Goal: Transaction & Acquisition: Purchase product/service

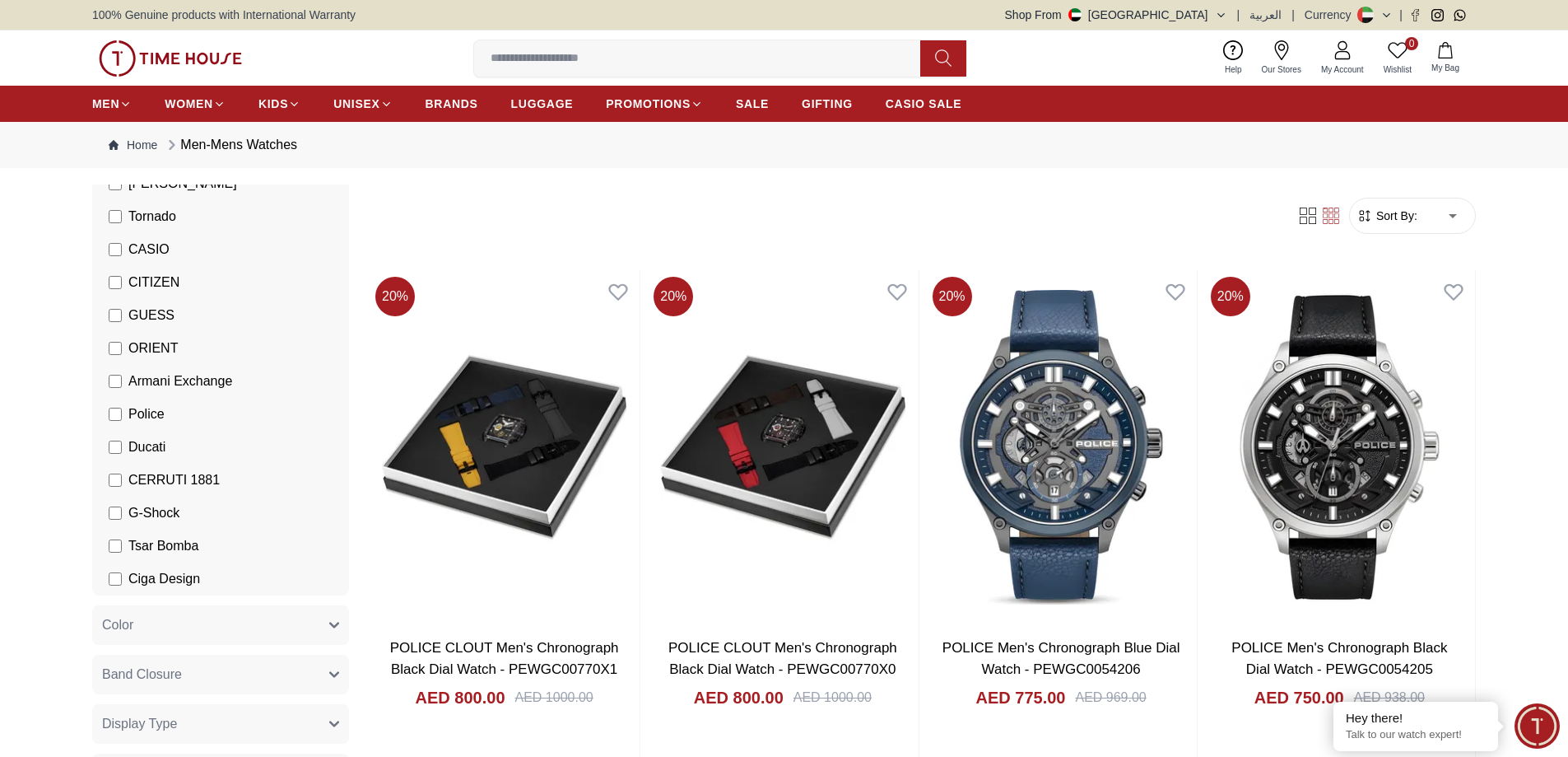
scroll to position [162, 0]
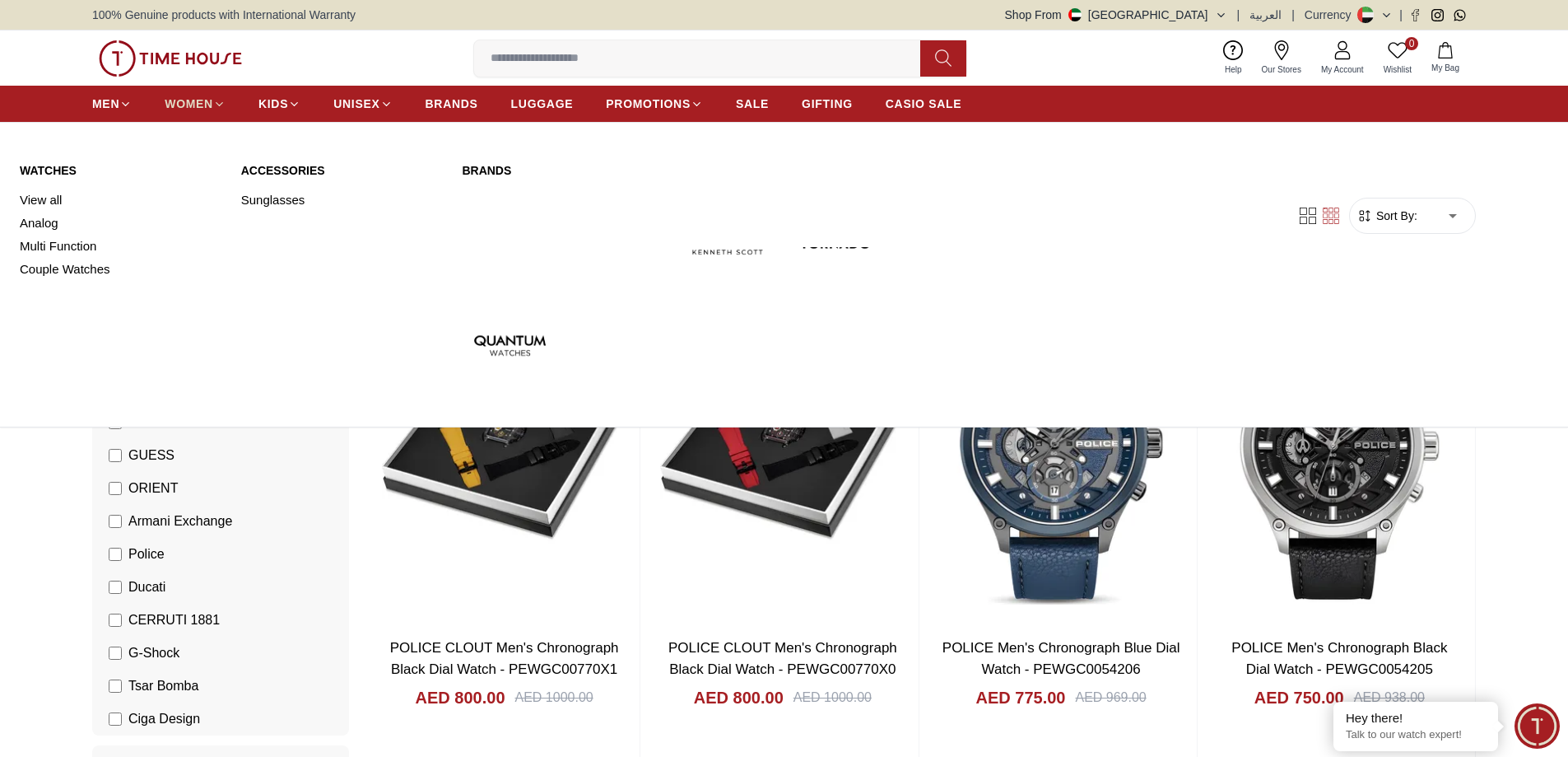
click at [202, 97] on span "WOMEN" at bounding box center [189, 103] width 49 height 16
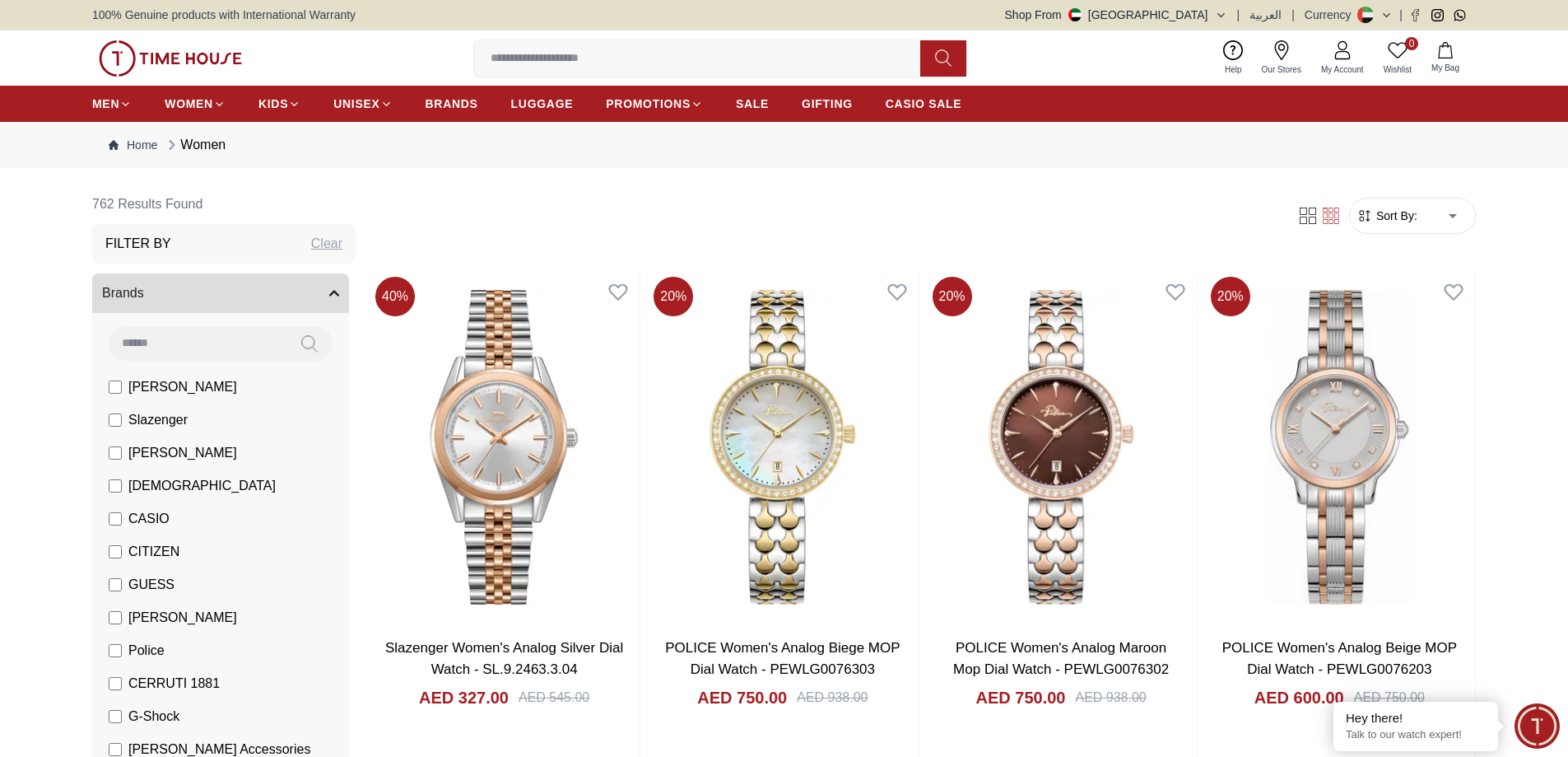
click at [178, 394] on span "[PERSON_NAME]" at bounding box center [182, 387] width 108 height 20
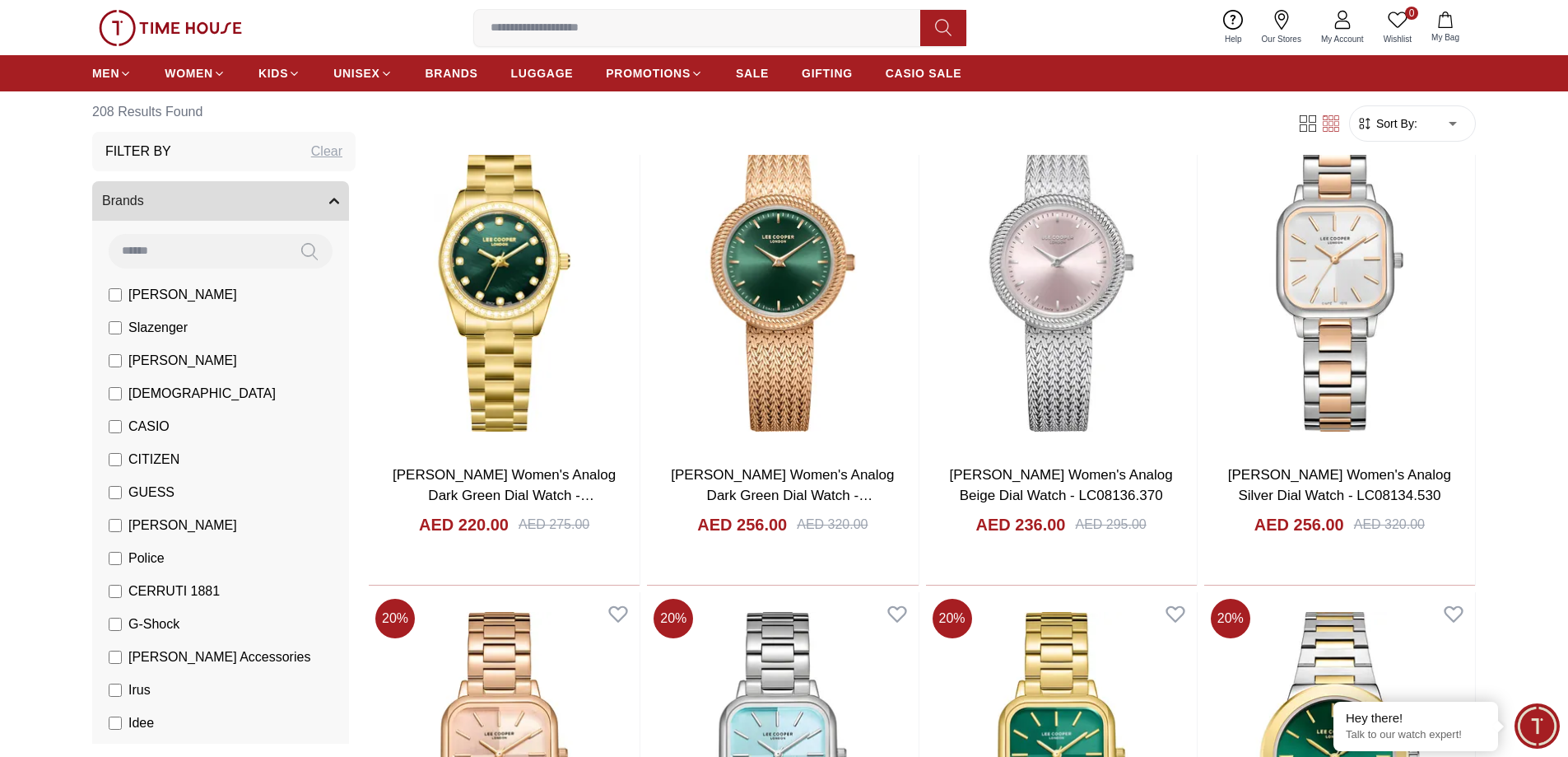
scroll to position [1306, 0]
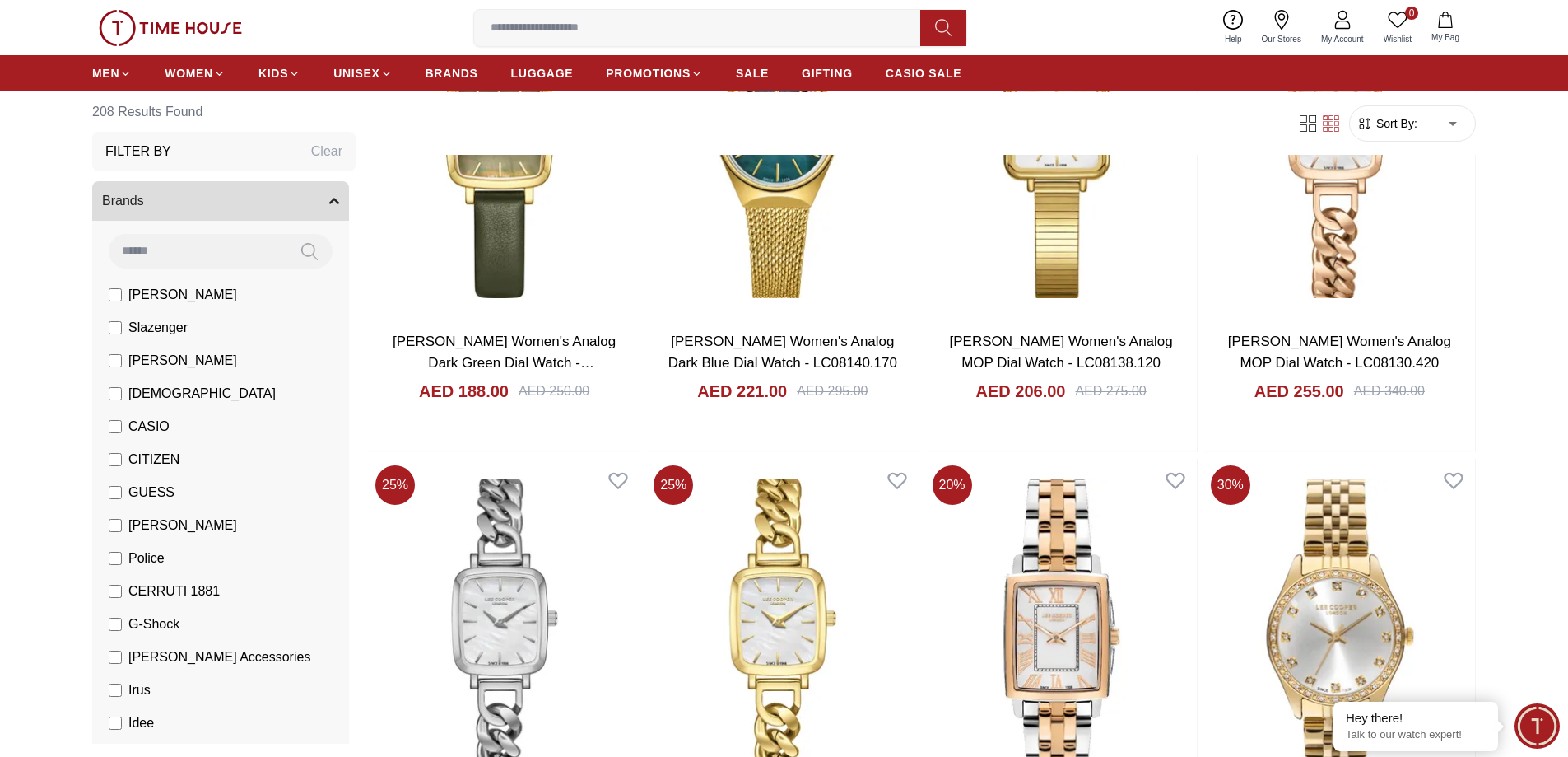
scroll to position [3722, 0]
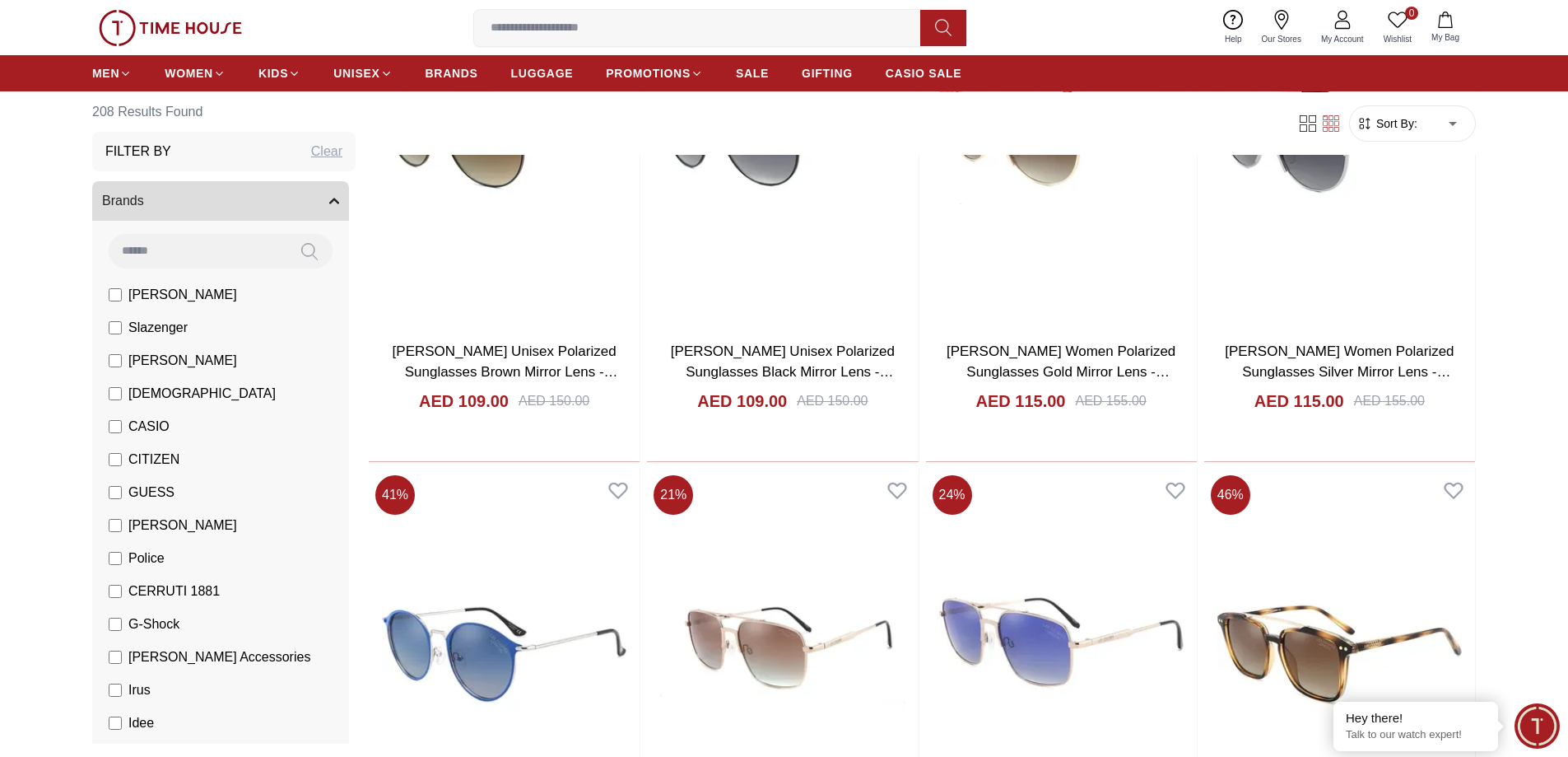
scroll to position [5374, 0]
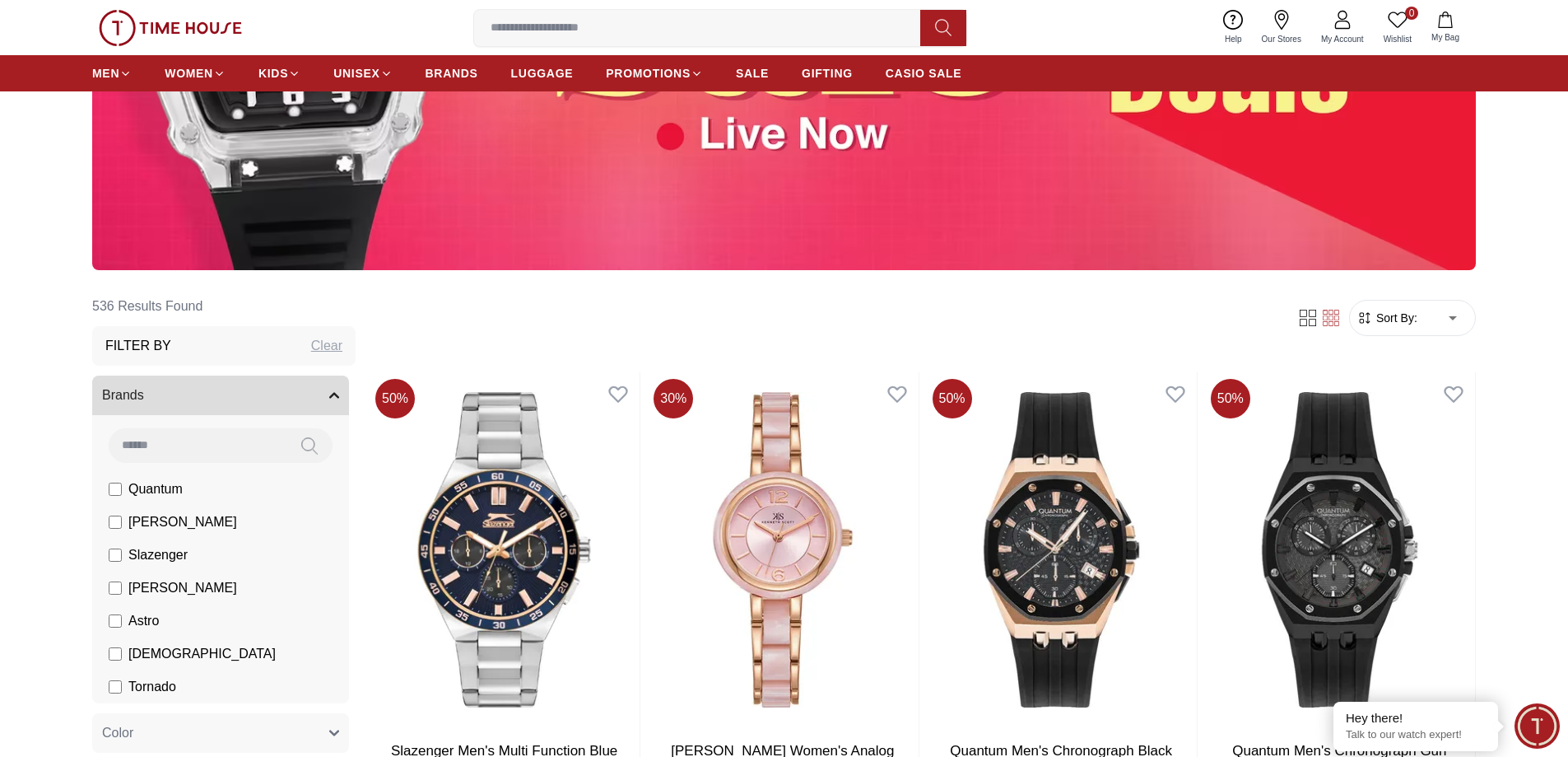
scroll to position [463, 0]
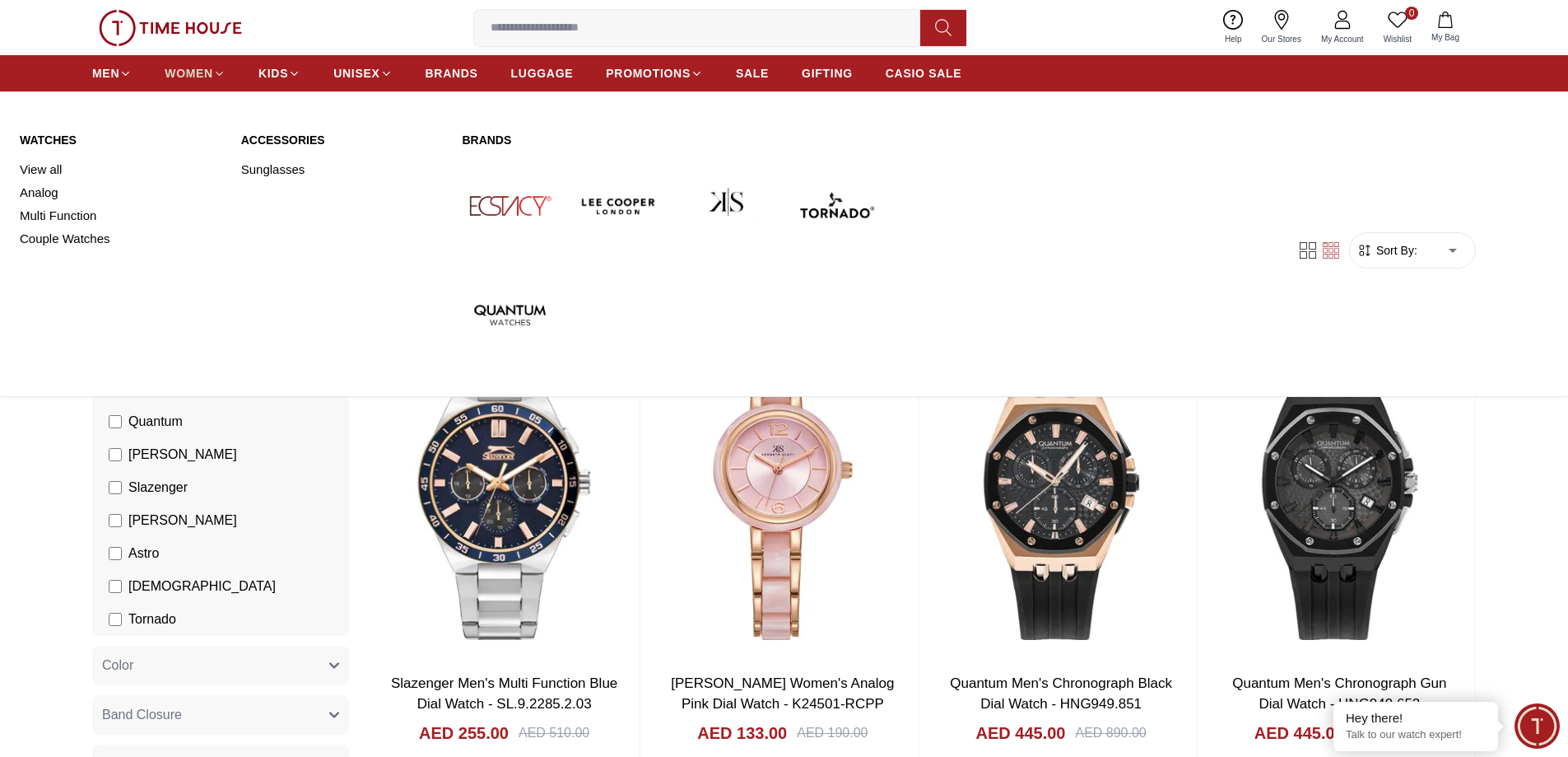
click at [179, 67] on span "WOMEN" at bounding box center [189, 73] width 49 height 16
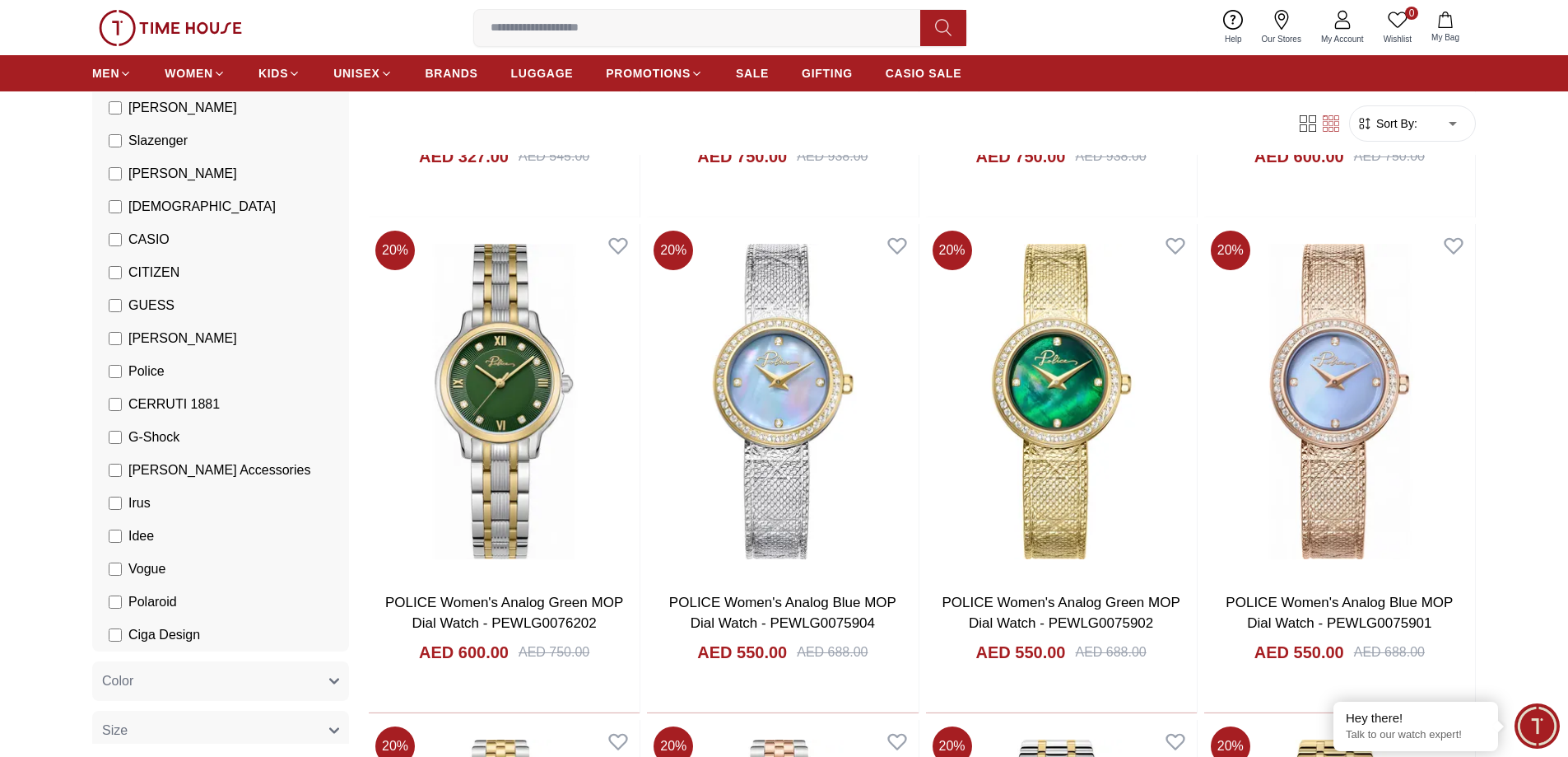
scroll to position [80, 0]
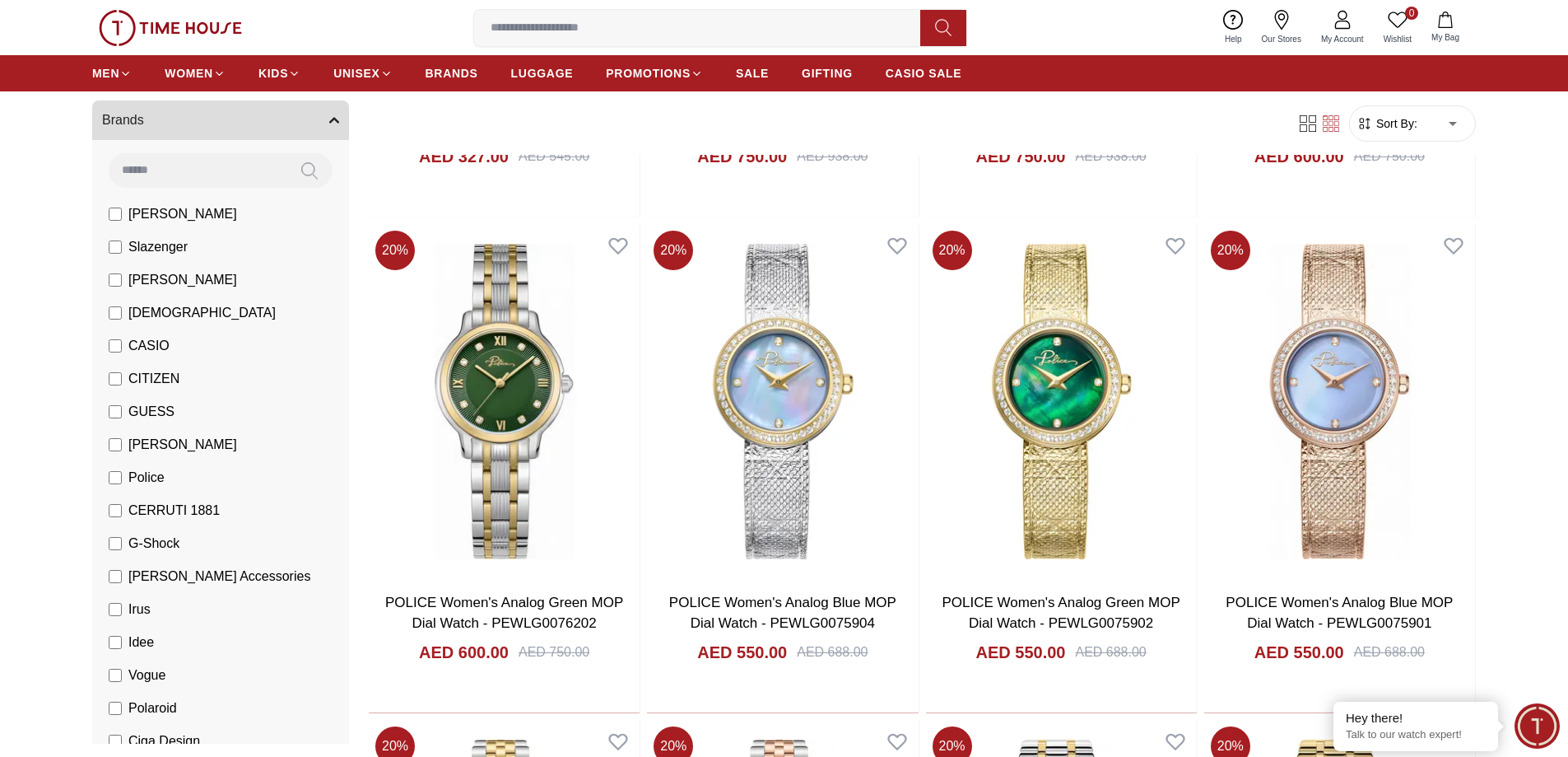
click at [163, 216] on span "[PERSON_NAME]" at bounding box center [182, 214] width 108 height 20
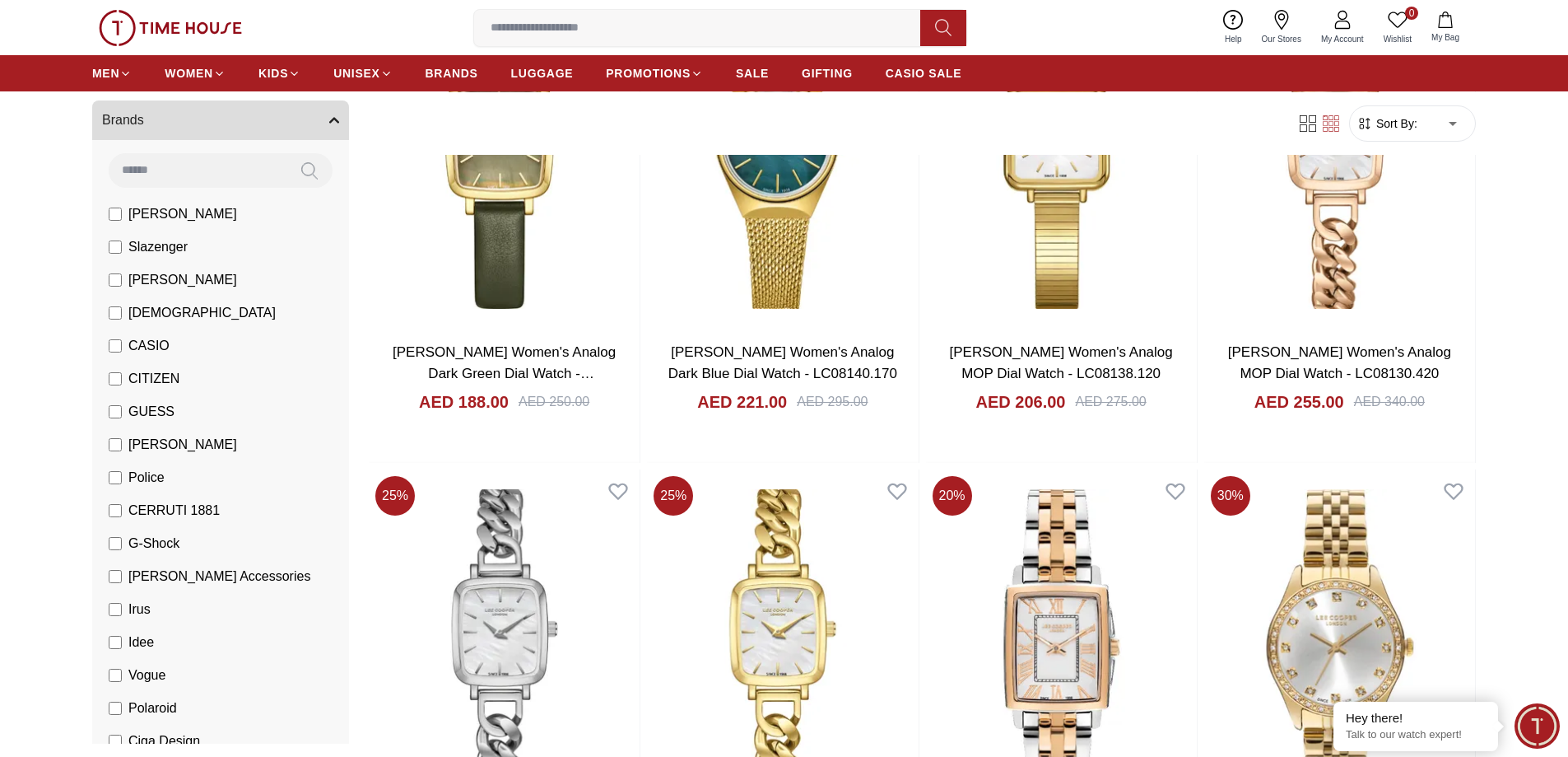
scroll to position [1669, 0]
